Goal: Task Accomplishment & Management: Complete application form

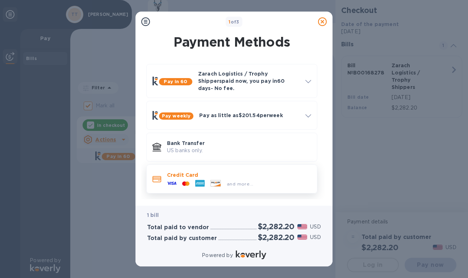
click at [290, 179] on div "and more..." at bounding box center [239, 183] width 144 height 8
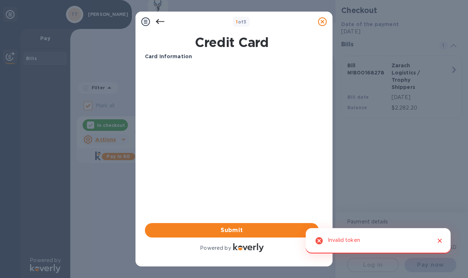
click at [438, 238] on icon "Close" at bounding box center [439, 240] width 7 height 7
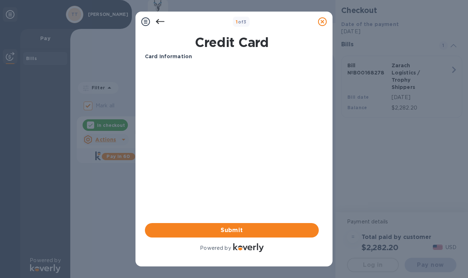
click at [162, 21] on icon at bounding box center [160, 21] width 9 height 5
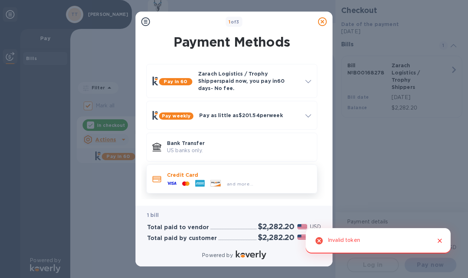
click at [244, 181] on span "and more..." at bounding box center [240, 183] width 26 height 5
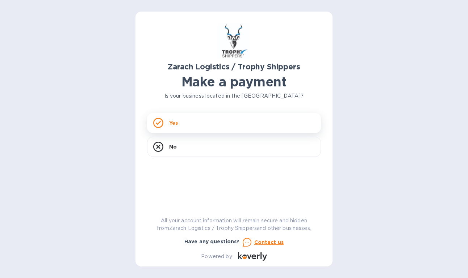
click at [244, 126] on div "Yes" at bounding box center [234, 123] width 174 height 20
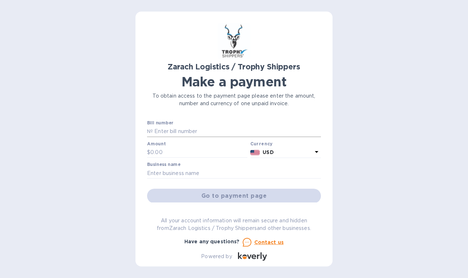
click at [218, 136] on input "text" at bounding box center [237, 131] width 168 height 11
paste input "B00168278"
type input "B00168278"
click at [191, 150] on input "text" at bounding box center [198, 152] width 97 height 11
paste input "2,282.20"
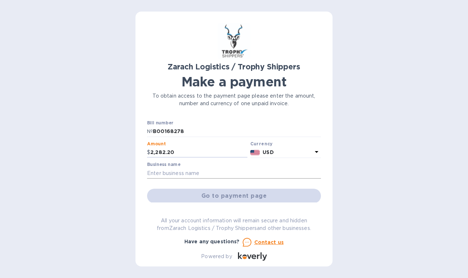
type input "2,282.20"
click at [262, 176] on input "text" at bounding box center [234, 173] width 174 height 11
type input "[PERSON_NAME]"
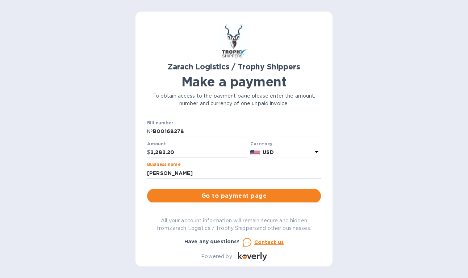
click at [216, 204] on div "Zarach Logistics / Trophy Shippers Make a payment To obtain access to the payme…" at bounding box center [234, 142] width 174 height 238
click at [218, 198] on span "Go to payment page" at bounding box center [234, 196] width 162 height 9
